Goal: Navigation & Orientation: Find specific page/section

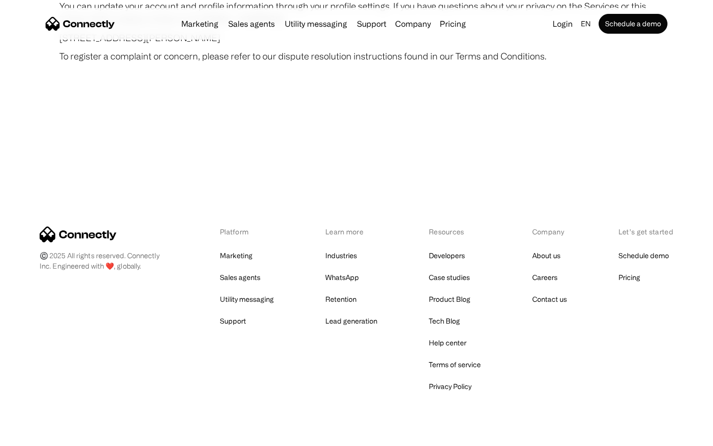
scroll to position [5763, 0]
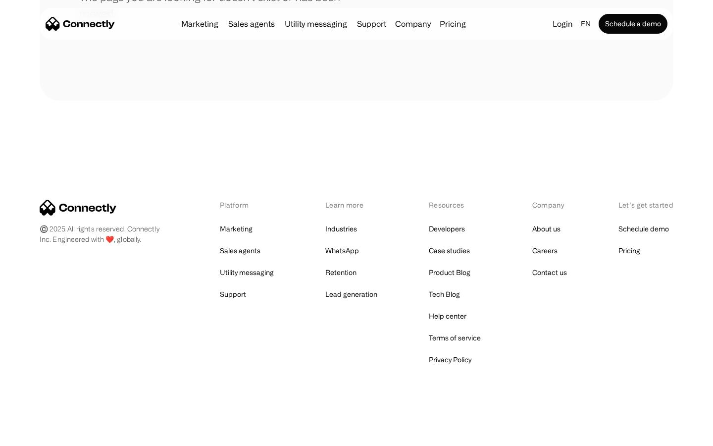
scroll to position [181, 0]
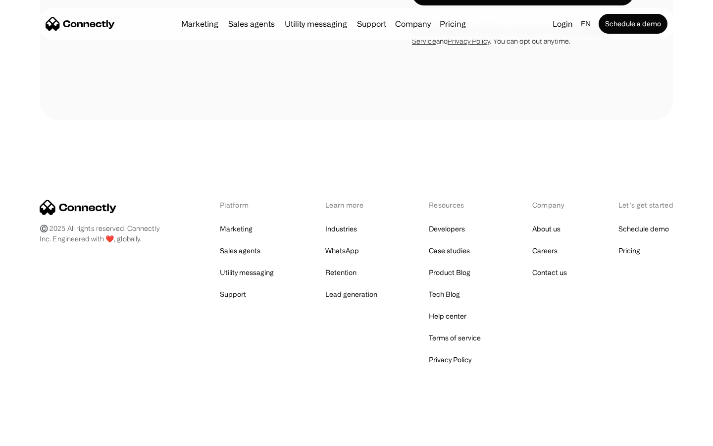
scroll to position [1873, 0]
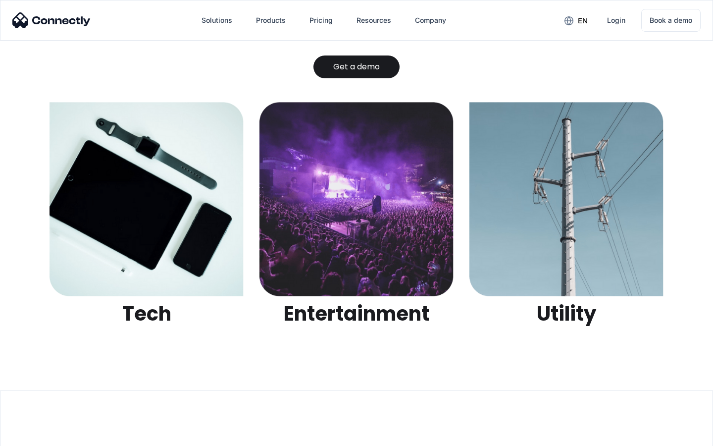
scroll to position [3123, 0]
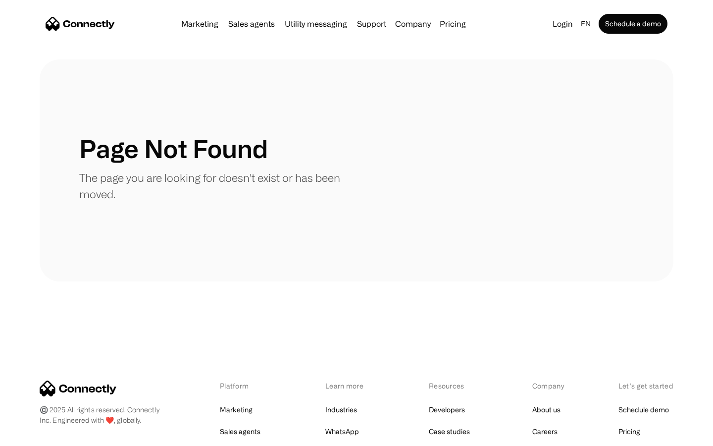
scroll to position [181, 0]
